Goal: Manage account settings

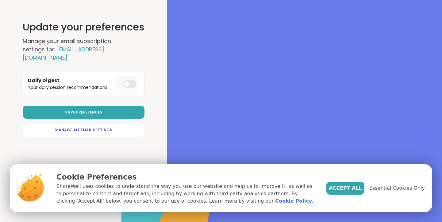
click at [128, 85] on div at bounding box center [130, 83] width 14 height 7
click at [125, 107] on button "Save Preferences" at bounding box center [84, 112] width 122 height 13
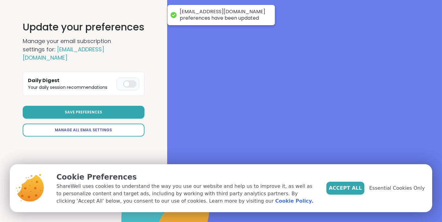
click at [121, 128] on link "Manage All Email Settings" at bounding box center [84, 129] width 122 height 13
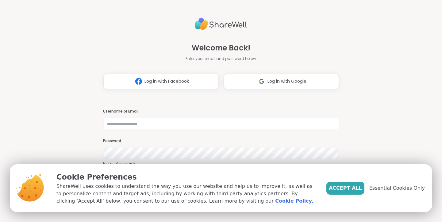
click at [413, 142] on div "Welcome Back! Enter your email and password below Log in with Facebook Log in w…" at bounding box center [221, 111] width 442 height 222
